Goal: Transaction & Acquisition: Purchase product/service

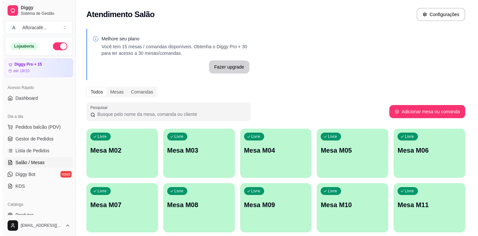
scroll to position [30, 0]
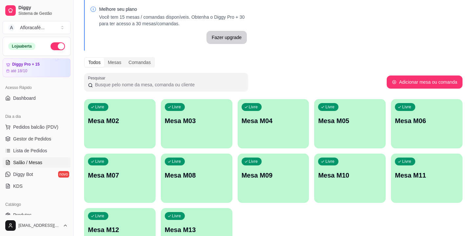
click at [118, 101] on div "Livre Mesa M02" at bounding box center [120, 119] width 72 height 41
click at [132, 120] on p "Mesa M02" at bounding box center [120, 120] width 64 height 9
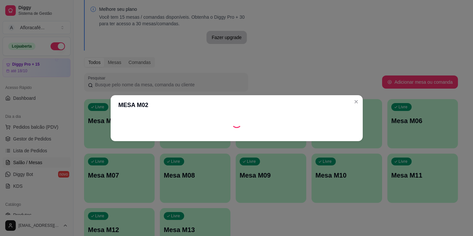
click at [113, 140] on footer at bounding box center [237, 136] width 252 height 11
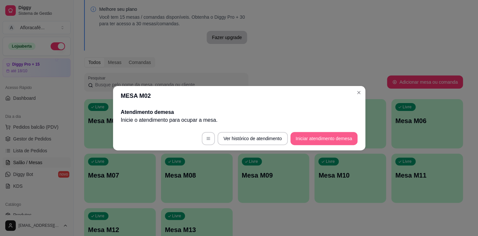
click at [323, 137] on button "Iniciar atendimento de mesa" at bounding box center [323, 138] width 67 height 13
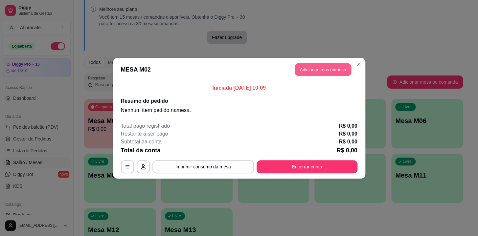
click at [331, 70] on button "Adicionar itens na mesa" at bounding box center [323, 69] width 56 height 13
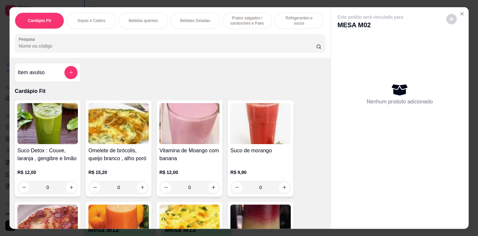
drag, startPoint x: 238, startPoint y: 40, endPoint x: 256, endPoint y: 55, distance: 22.7
click at [238, 40] on div at bounding box center [170, 43] width 303 height 13
type input "capu"
click at [69, 73] on icon "add-separate-item" at bounding box center [71, 72] width 5 height 5
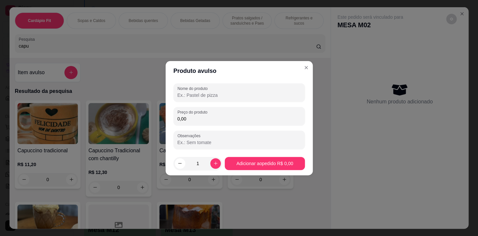
click at [305, 64] on div "Item avulso Resultado da pesquisa Capuccino tradicional R$ 11,20 0 Capuccino Tr…" at bounding box center [170, 143] width 321 height 171
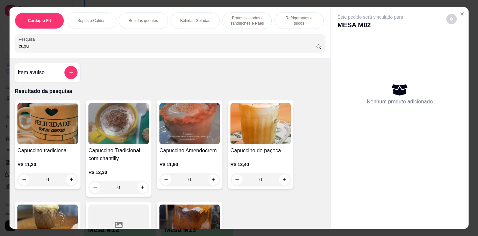
click at [306, 67] on div "Item avulso Resultado da pesquisa Capuccino tradicional R$ 11,20 0 Capuccino Tr…" at bounding box center [170, 143] width 321 height 171
click at [151, 19] on p "Bebidas quentes" at bounding box center [142, 20] width 29 height 5
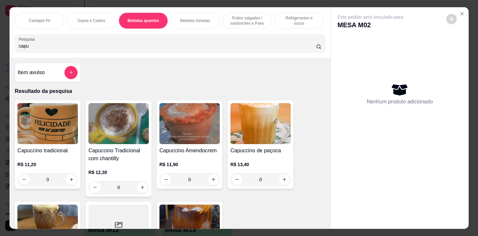
click at [158, 17] on div "Cardápio Fit Sopas e Caldos Bebidas quentes Bebidas Geladas Pratos salgados / s…" at bounding box center [170, 32] width 321 height 51
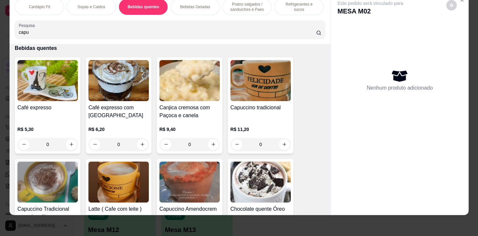
click at [154, 19] on div "Cardápio Fit Sopas e Caldos Bebidas quentes Bebidas Geladas Pratos salgados / s…" at bounding box center [170, 18] width 321 height 51
click at [160, 19] on div "Cardápio Fit Sopas e Caldos Bebidas quentes Bebidas Geladas Pratos salgados / s…" at bounding box center [170, 18] width 321 height 51
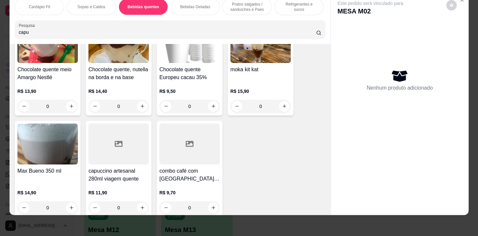
scroll to position [1406, 0]
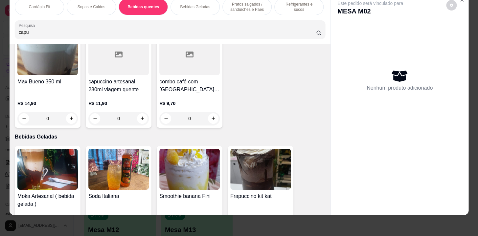
click at [141, 117] on div "0" at bounding box center [118, 118] width 60 height 13
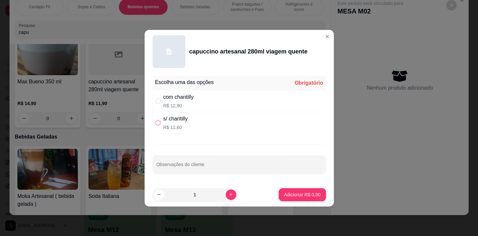
drag, startPoint x: 220, startPoint y: 111, endPoint x: 159, endPoint y: 121, distance: 61.9
click at [222, 111] on div "com chantilly R$ 12,90" at bounding box center [238, 101] width 173 height 22
click at [160, 122] on input "" at bounding box center [157, 122] width 5 height 5
radio input "true"
click at [159, 121] on input "" at bounding box center [157, 122] width 5 height 5
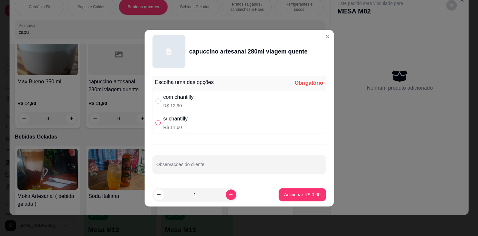
radio input "false"
click at [157, 121] on input "" at bounding box center [157, 122] width 5 height 5
radio input "true"
click at [294, 194] on p "Adicionar R$ 11,60" at bounding box center [300, 194] width 39 height 7
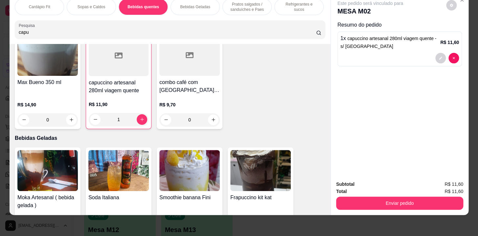
type input "1"
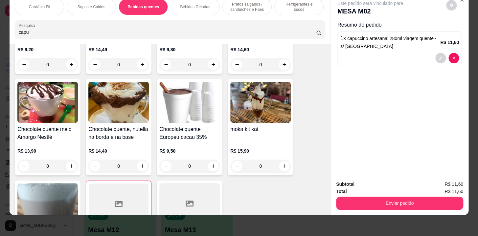
scroll to position [1078, 0]
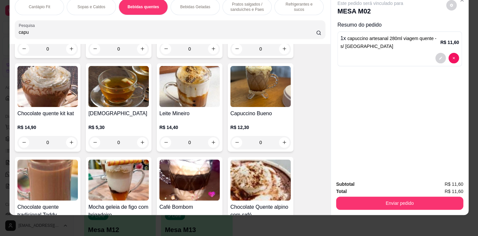
click at [247, 4] on p "Pratos salgados / sanduíches e Paes" at bounding box center [247, 7] width 38 height 11
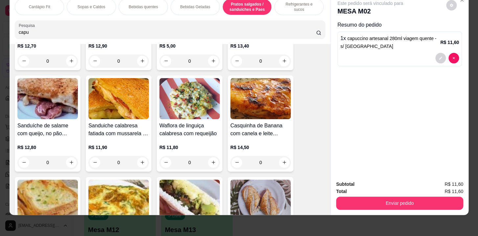
scroll to position [2735, 0]
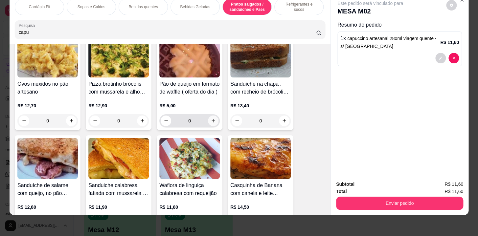
click at [211, 121] on icon "increase-product-quantity" at bounding box center [213, 120] width 5 height 5
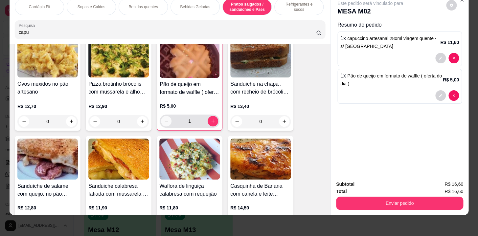
click at [166, 121] on icon "decrease-product-quantity" at bounding box center [166, 121] width 5 height 5
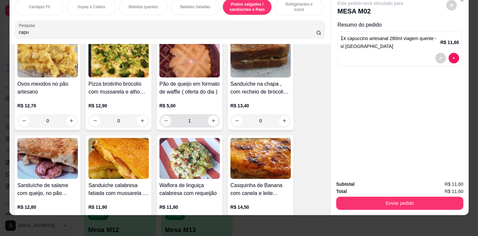
type input "0"
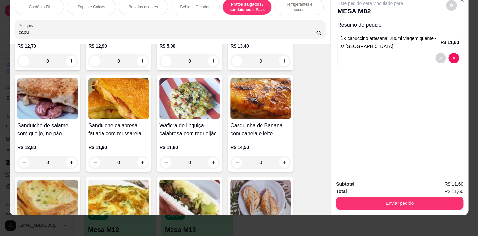
click at [210, 161] on div "0" at bounding box center [189, 162] width 60 height 13
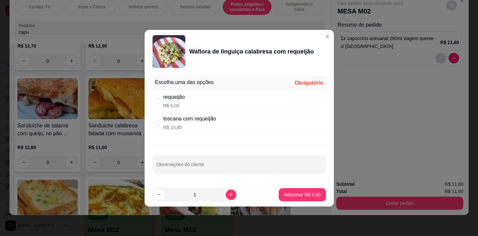
click at [245, 112] on div "toscana com requeijão R$ 10,80" at bounding box center [238, 123] width 173 height 22
radio input "true"
click at [242, 101] on div "requeijão R$ 9,00" at bounding box center [238, 101] width 173 height 22
radio input "true"
radio input "false"
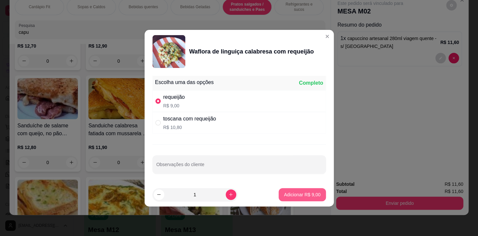
click at [288, 191] on p "Adicionar R$ 9,00" at bounding box center [302, 194] width 36 height 7
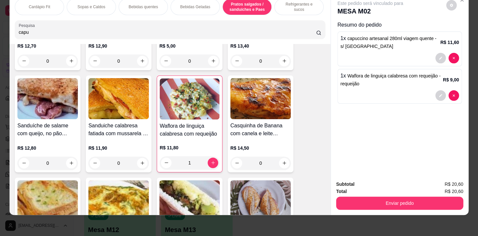
type input "1"
click at [386, 195] on div "Enviar pedido" at bounding box center [399, 202] width 127 height 15
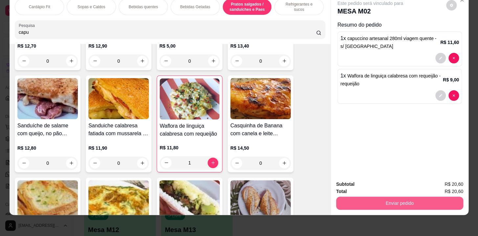
click at [386, 197] on button "Enviar pedido" at bounding box center [399, 203] width 127 height 13
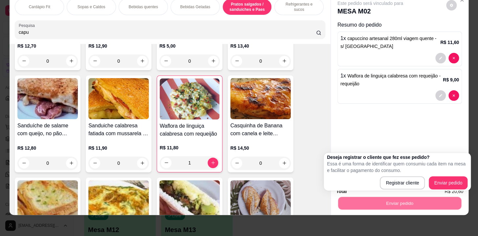
click at [379, 181] on div "Registrar cliente Enviar pedido" at bounding box center [397, 182] width 141 height 13
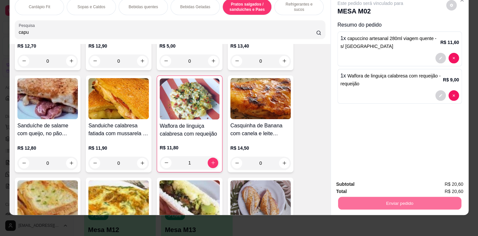
click at [388, 182] on button "Registrar cliente" at bounding box center [401, 183] width 43 height 12
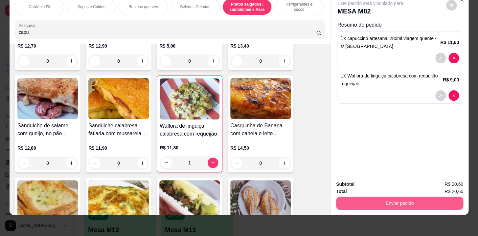
click at [389, 201] on button "Enviar pedido" at bounding box center [399, 203] width 127 height 13
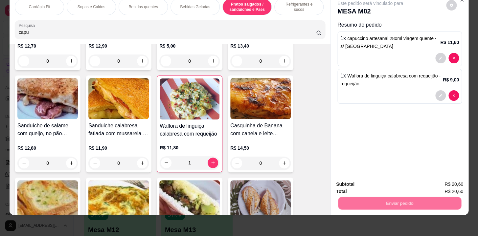
click at [387, 185] on button "Registrar cliente" at bounding box center [401, 183] width 43 height 12
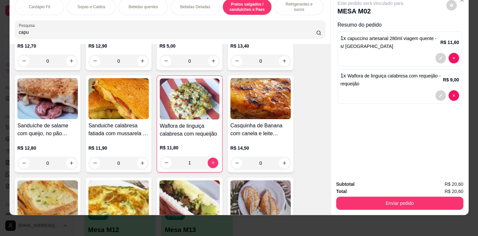
click at [360, 187] on div "Subtotal R$ 20,60 Total R$ 20,60 Enviar pedido" at bounding box center [399, 195] width 127 height 29
click at [360, 197] on button "Enviar pedido" at bounding box center [399, 203] width 127 height 13
click at [368, 203] on button "Enviar pedido" at bounding box center [399, 203] width 127 height 13
click at [373, 193] on body "Diggy Sistema de Gestão A Afloracafé ... Loja aberta Diggy Pro + 15 até 18/10 A…" at bounding box center [236, 88] width 473 height 236
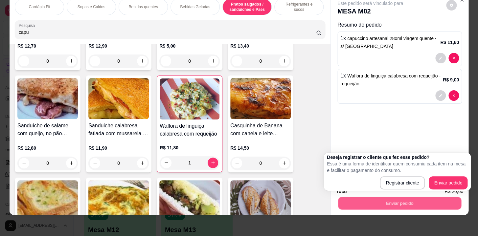
click at [373, 199] on button "Enviar pedido" at bounding box center [399, 203] width 123 height 13
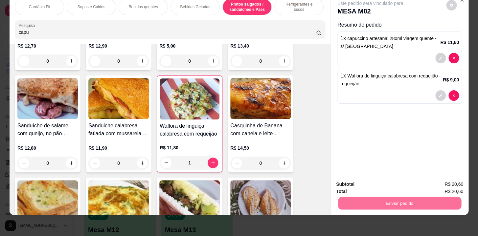
click at [391, 181] on button "Registrar cliente" at bounding box center [402, 183] width 42 height 12
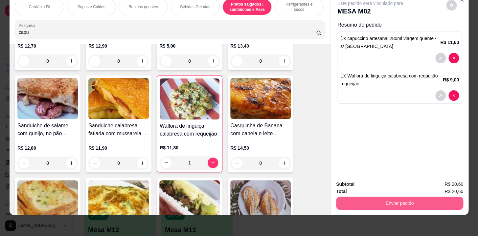
click at [431, 197] on button "Enviar pedido" at bounding box center [399, 203] width 127 height 13
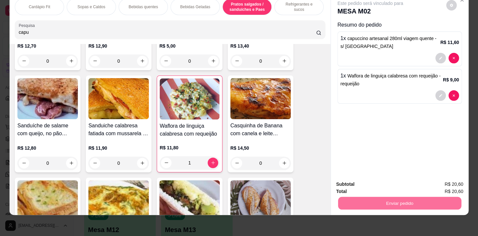
click at [437, 183] on button "Enviar pedido" at bounding box center [446, 183] width 37 height 12
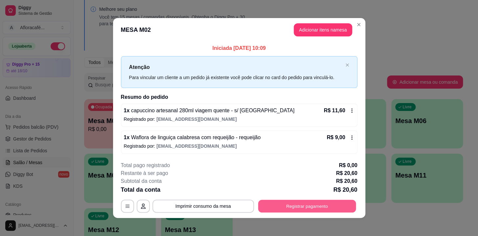
click at [274, 202] on button "Registrar pagamento" at bounding box center [307, 206] width 98 height 13
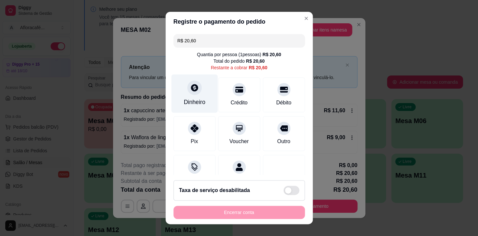
click at [191, 86] on icon at bounding box center [194, 87] width 7 height 7
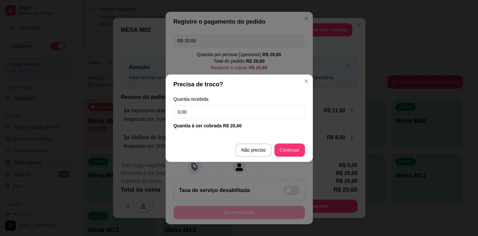
click at [239, 113] on input "0,00" at bounding box center [238, 111] width 131 height 13
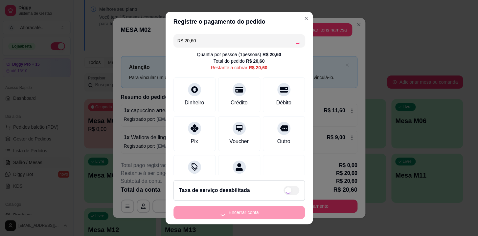
click at [274, 210] on div "Encerrar conta" at bounding box center [238, 212] width 131 height 13
click at [275, 209] on div "Encerrar conta" at bounding box center [238, 212] width 131 height 13
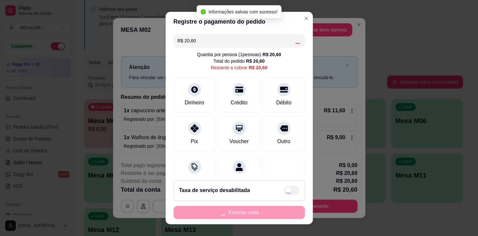
type input "R$ 0,00"
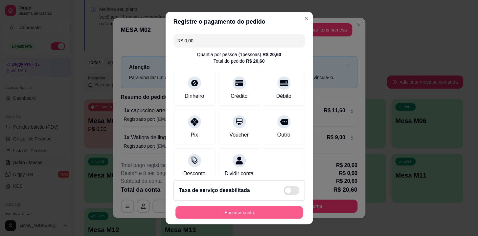
click at [245, 214] on button "Encerrar conta" at bounding box center [238, 212] width 127 height 13
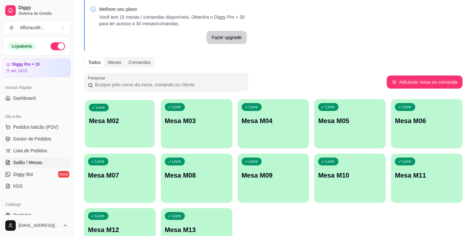
click at [139, 114] on div "Livre Mesa M02" at bounding box center [119, 120] width 69 height 40
click at [122, 117] on p "Mesa M02" at bounding box center [120, 121] width 62 height 9
click at [95, 124] on p "Mesa M02" at bounding box center [120, 120] width 64 height 9
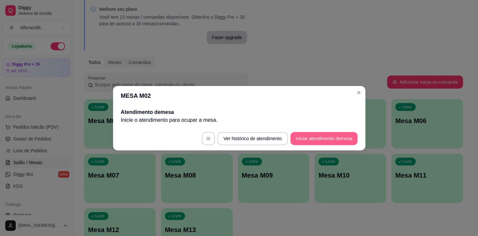
click at [345, 138] on button "Iniciar atendimento de mesa" at bounding box center [323, 138] width 67 height 13
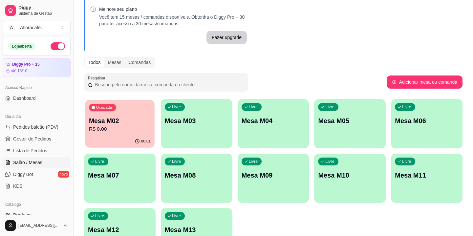
click at [131, 114] on div "Ocupada Mesa M02 R$ 0,00" at bounding box center [119, 117] width 69 height 35
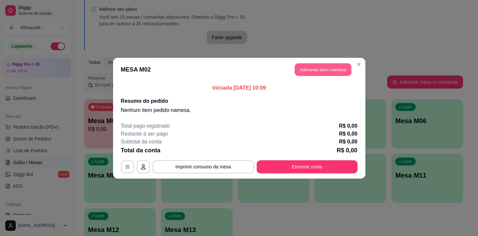
click at [317, 64] on button "Adicionar itens na mesa" at bounding box center [323, 69] width 56 height 13
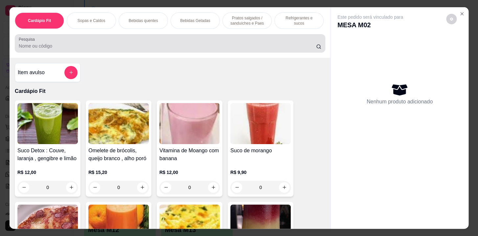
drag, startPoint x: 216, startPoint y: 44, endPoint x: 236, endPoint y: 43, distance: 20.0
click at [217, 44] on div at bounding box center [170, 43] width 303 height 13
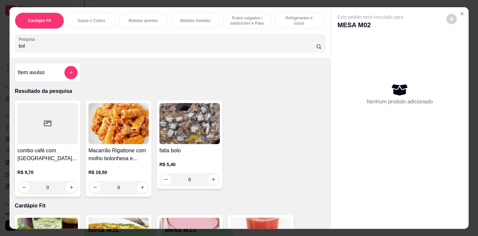
type input "bol"
click at [217, 183] on div "0" at bounding box center [189, 179] width 60 height 13
click at [214, 181] on button "increase-product-quantity" at bounding box center [213, 179] width 10 height 10
type input "1"
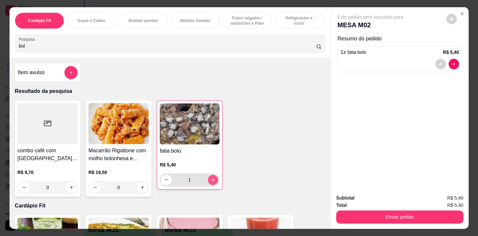
click at [214, 181] on button "increase-product-quantity" at bounding box center [213, 180] width 10 height 10
type input "2"
click at [287, 21] on div "Refrigerantes e sucos" at bounding box center [298, 20] width 49 height 16
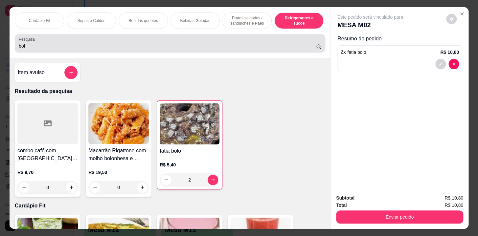
scroll to position [16, 0]
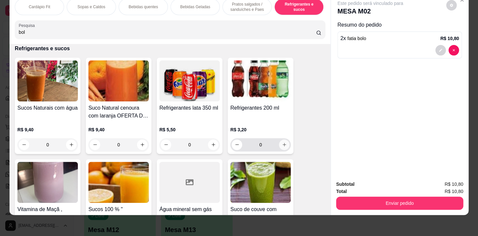
click at [284, 145] on icon "increase-product-quantity" at bounding box center [284, 144] width 5 height 5
type input "1"
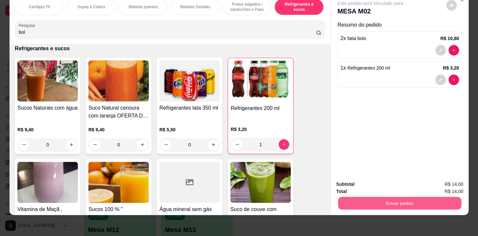
click at [389, 204] on button "Enviar pedido" at bounding box center [399, 203] width 123 height 13
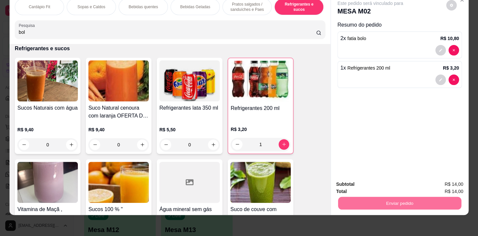
click at [402, 179] on button "Registrar cliente" at bounding box center [401, 183] width 43 height 12
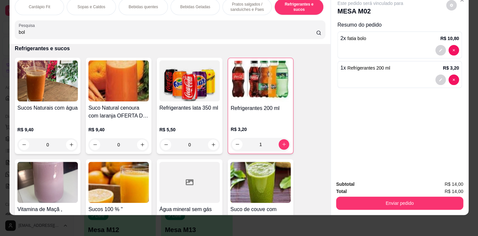
drag, startPoint x: 436, startPoint y: 212, endPoint x: 436, endPoint y: 202, distance: 10.2
click at [436, 208] on div "Cardápio Fit Sopas e Caldos Bebidas quentes Bebidas Geladas Pratos salgados / s…" at bounding box center [239, 118] width 478 height 236
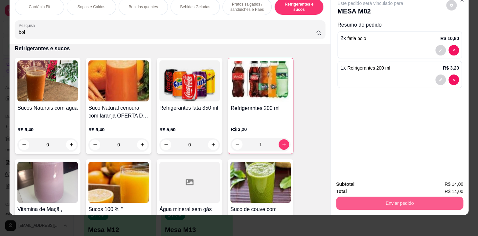
click at [437, 198] on button "Enviar pedido" at bounding box center [399, 203] width 127 height 13
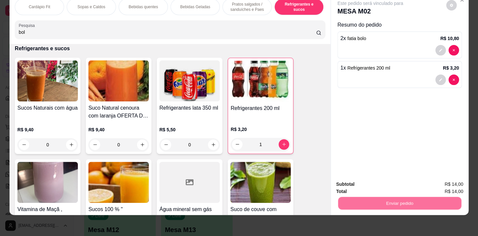
click at [440, 180] on button "Enviar pedido" at bounding box center [446, 183] width 36 height 12
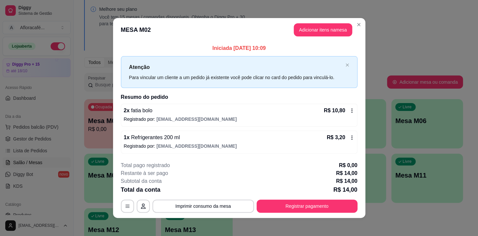
click at [331, 200] on button "Registrar pagamento" at bounding box center [307, 206] width 101 height 13
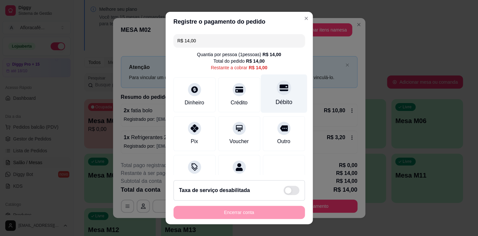
click at [271, 98] on div "Débito" at bounding box center [283, 94] width 46 height 38
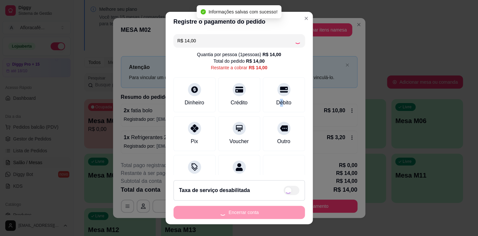
type input "R$ 0,00"
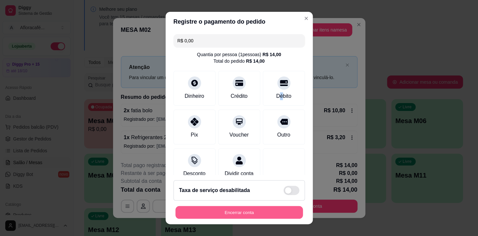
click at [268, 213] on button "Encerrar conta" at bounding box center [238, 212] width 127 height 13
